Goal: Navigation & Orientation: Find specific page/section

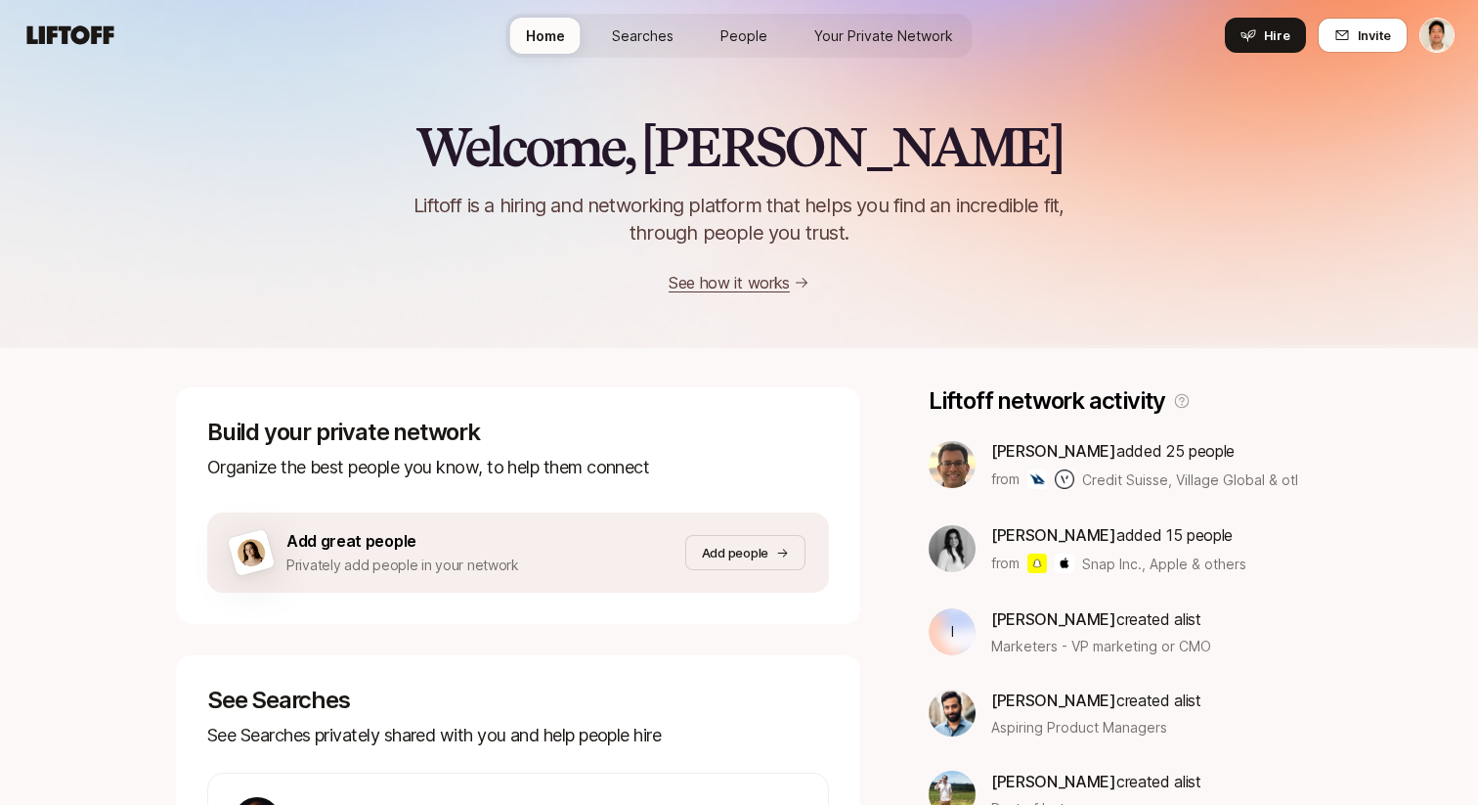
click at [651, 12] on div "Home Searches People Your Private Network Hire" at bounding box center [740, 35] width 466 height 70
click at [651, 20] on link "Searches" at bounding box center [642, 36] width 93 height 36
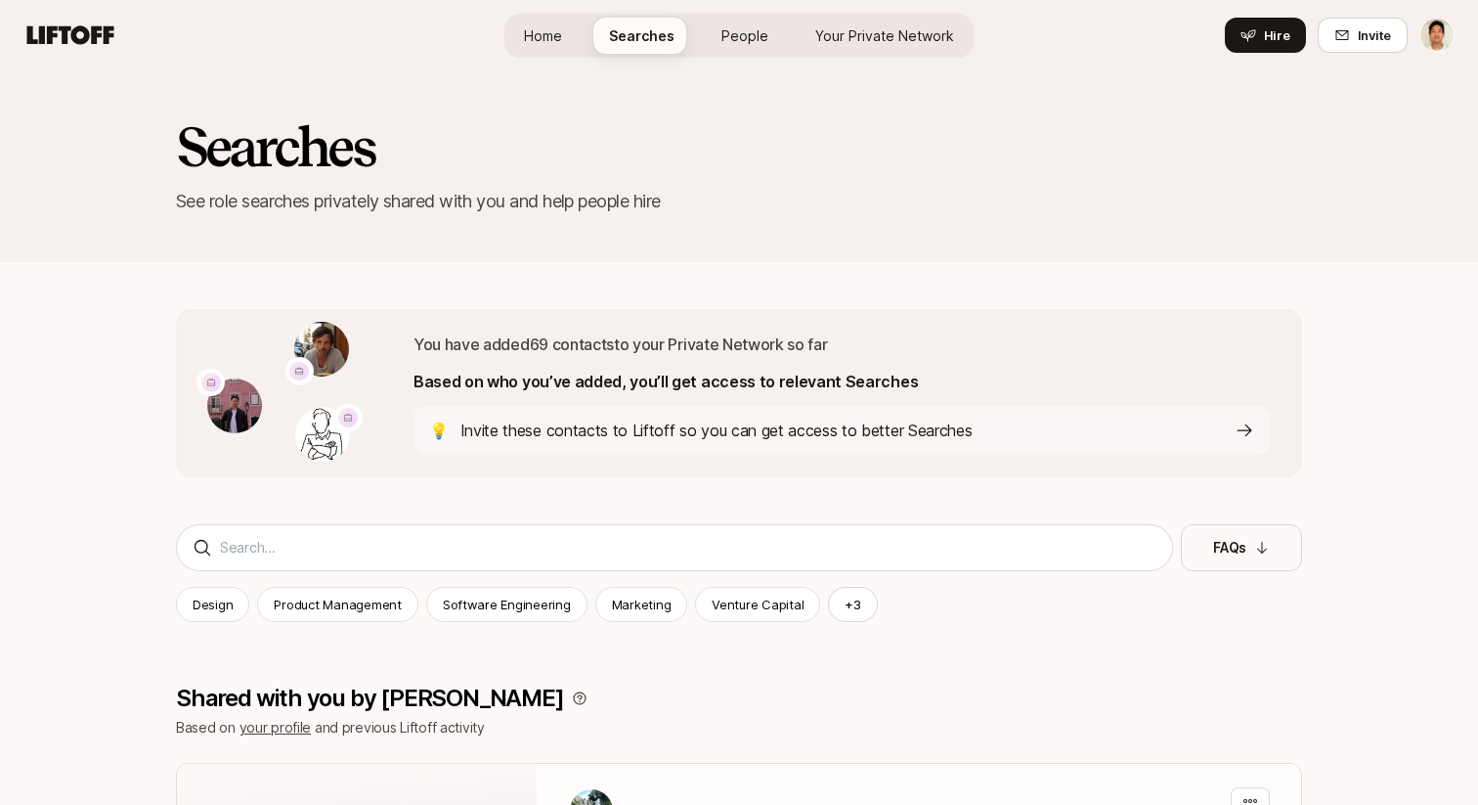
click at [892, 37] on span "Your Private Network" at bounding box center [885, 35] width 139 height 21
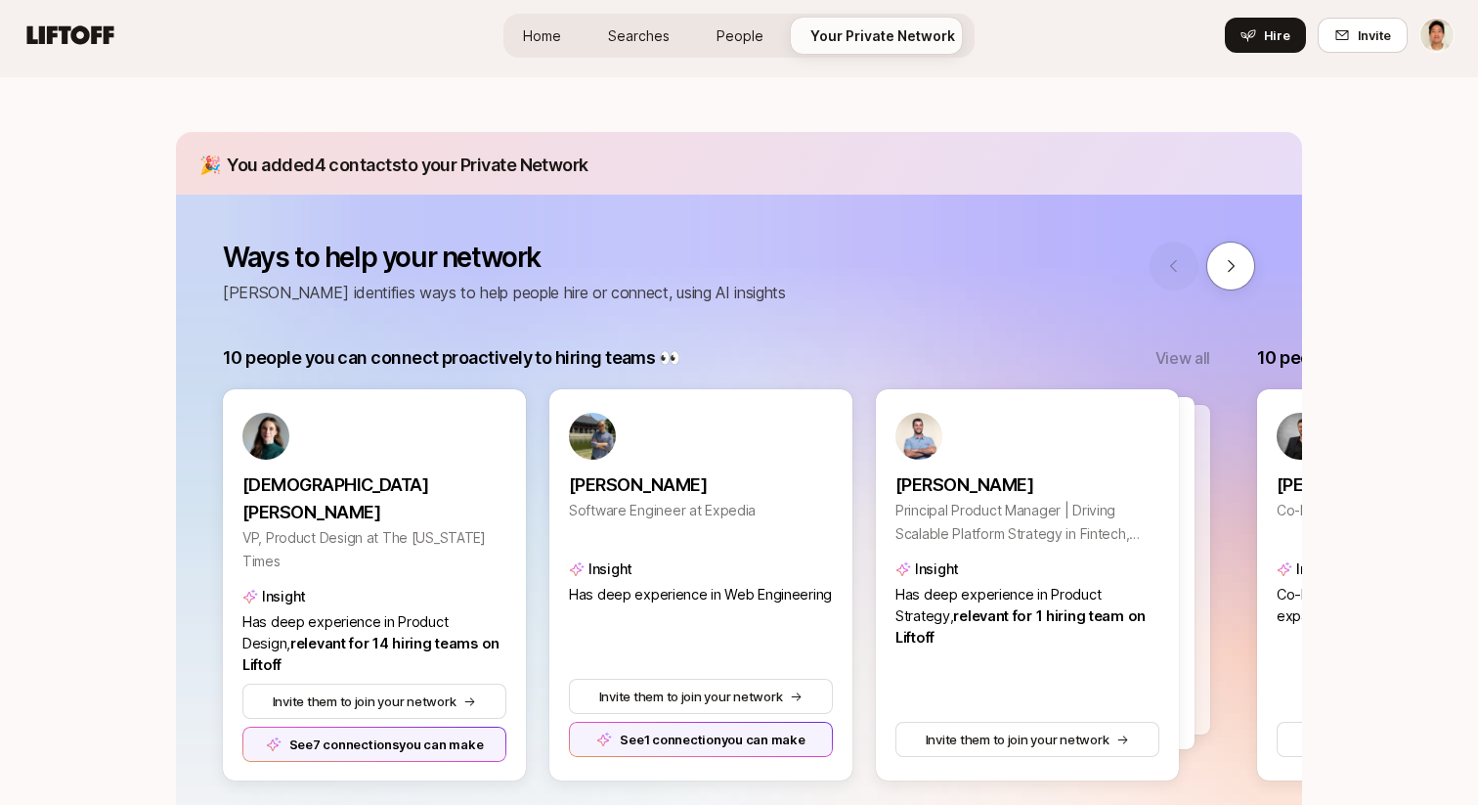
scroll to position [28, 0]
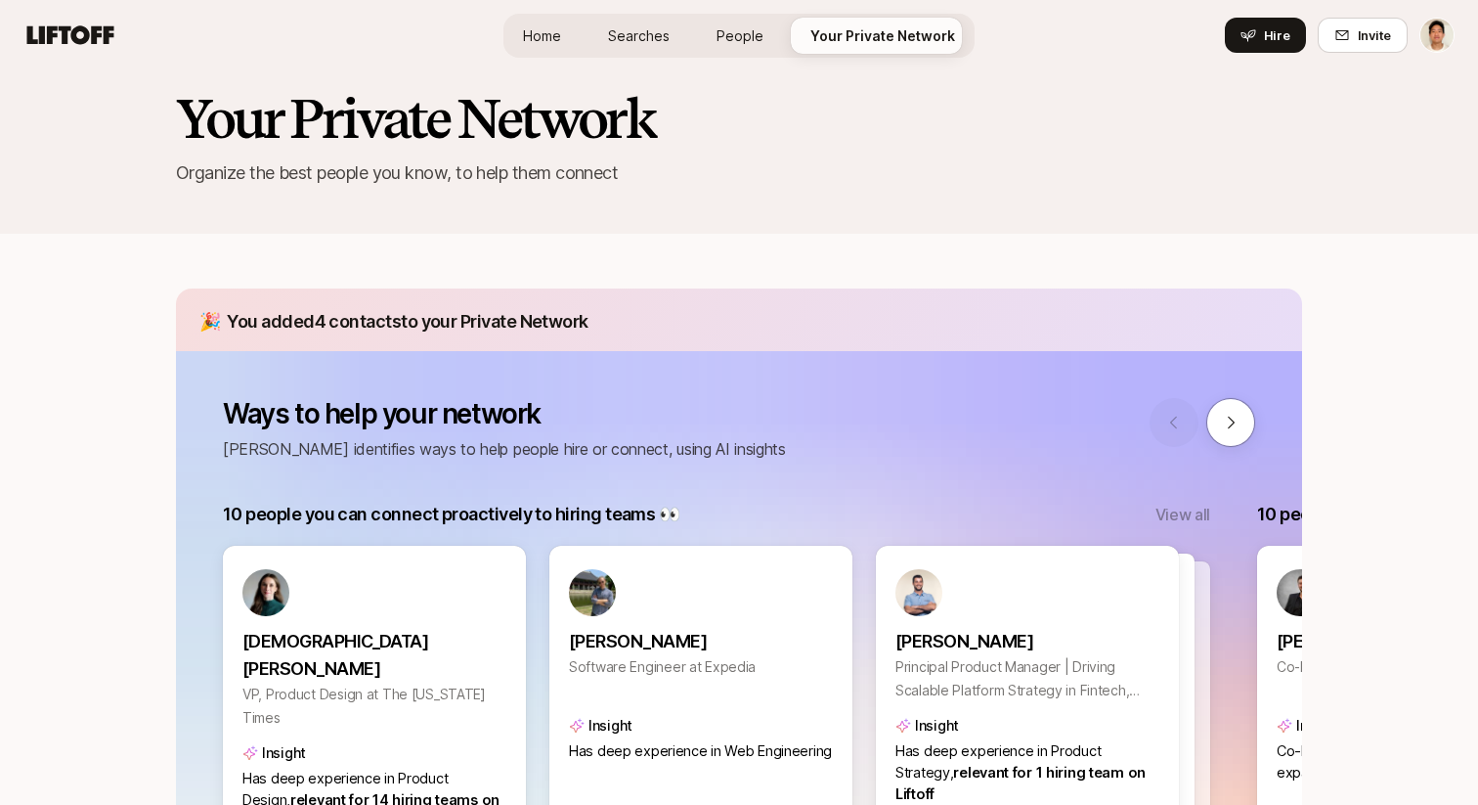
click at [616, 38] on span "Searches" at bounding box center [639, 35] width 62 height 21
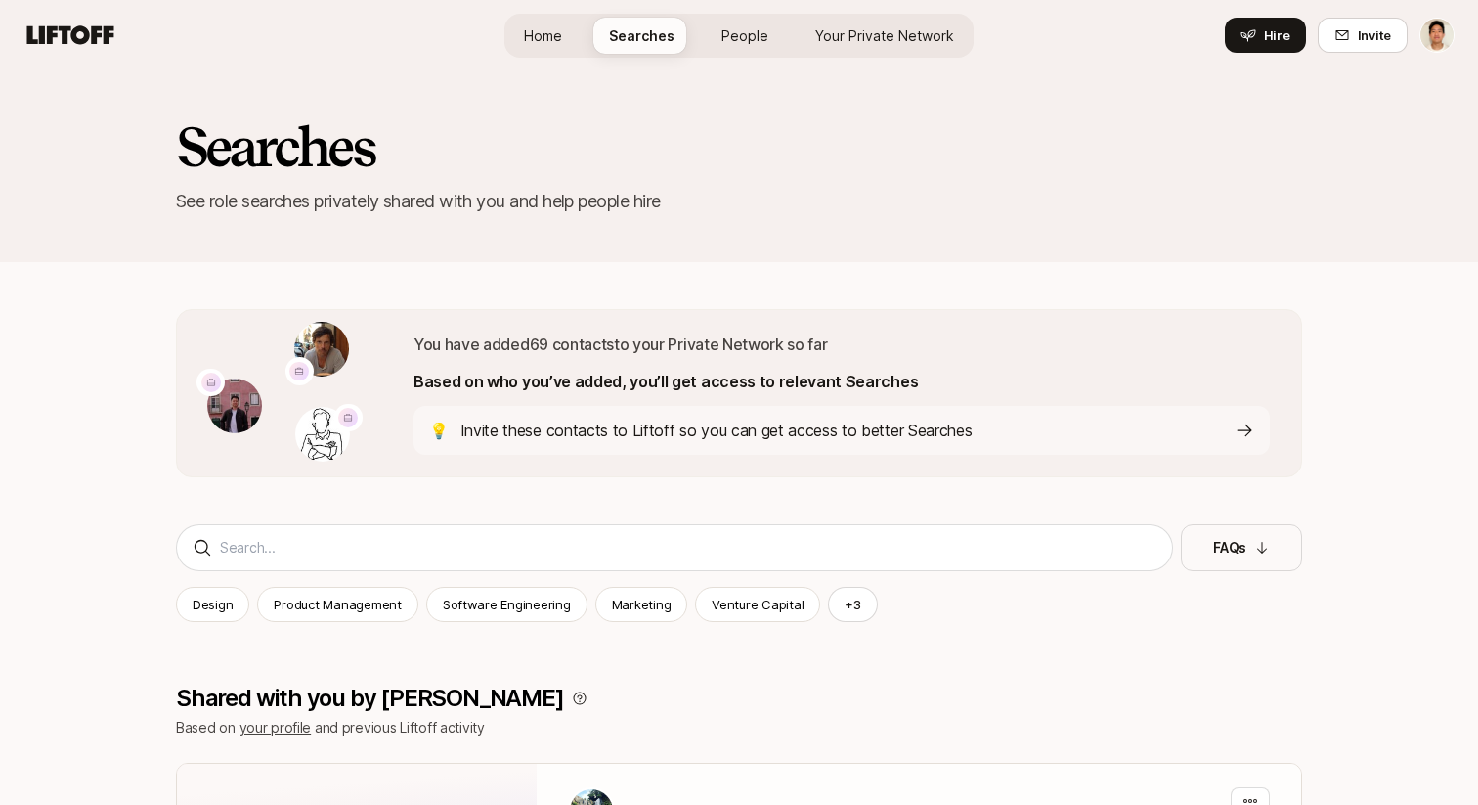
click at [565, 54] on div "Home Searches People Your Private Network Hire" at bounding box center [739, 36] width 469 height 44
click at [568, 32] on link "Home" at bounding box center [542, 36] width 69 height 36
